Goal: Transaction & Acquisition: Download file/media

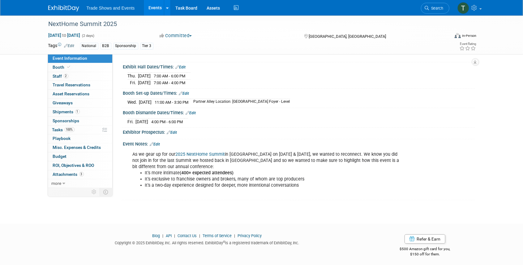
click at [153, 7] on link "Events" at bounding box center [155, 7] width 23 height 15
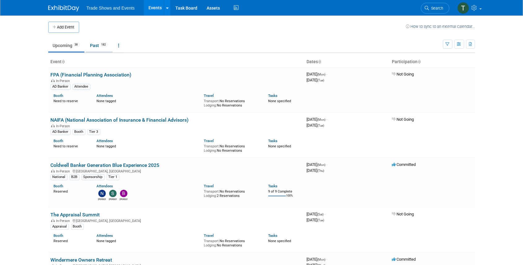
click at [93, 44] on link "Past 182" at bounding box center [99, 46] width 27 height 12
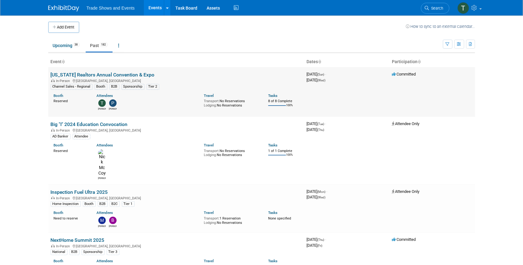
click at [89, 75] on link "[US_STATE] Realtors Annual Convention & Expo" at bounding box center [103, 75] width 104 height 6
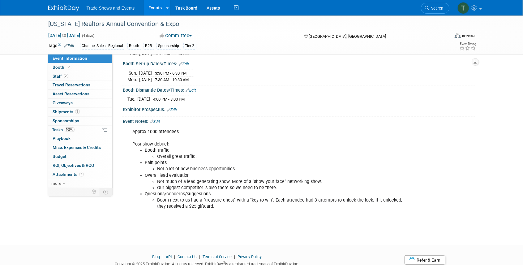
scroll to position [103, 0]
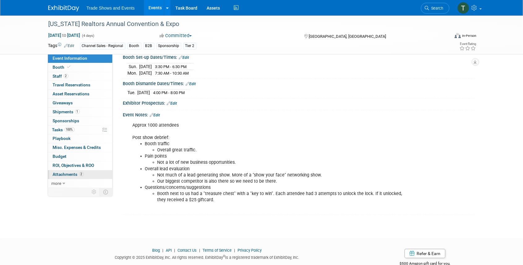
click at [69, 173] on span "Attachments 2" at bounding box center [68, 174] width 31 height 5
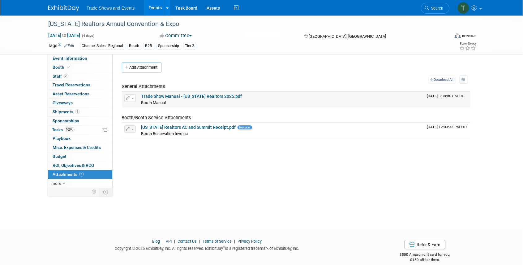
click at [191, 97] on link "Trade Show Manual - Ohio Realtors 2025.pdf" at bounding box center [191, 96] width 101 height 5
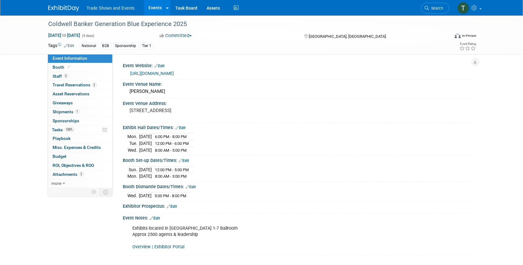
click at [158, 245] on link "Overview | Exhibitor Portal" at bounding box center [159, 246] width 52 height 5
